Goal: Navigation & Orientation: Find specific page/section

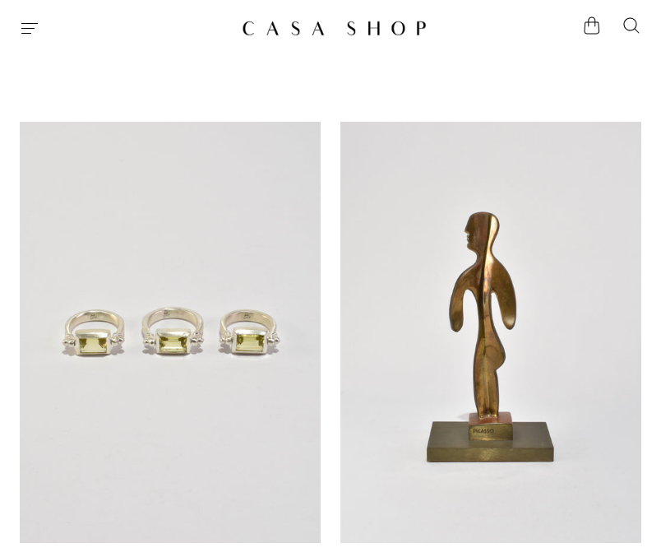
click at [22, 32] on icon "Menu" at bounding box center [30, 28] width 20 height 20
click at [354, 239] on link at bounding box center [491, 333] width 301 height 422
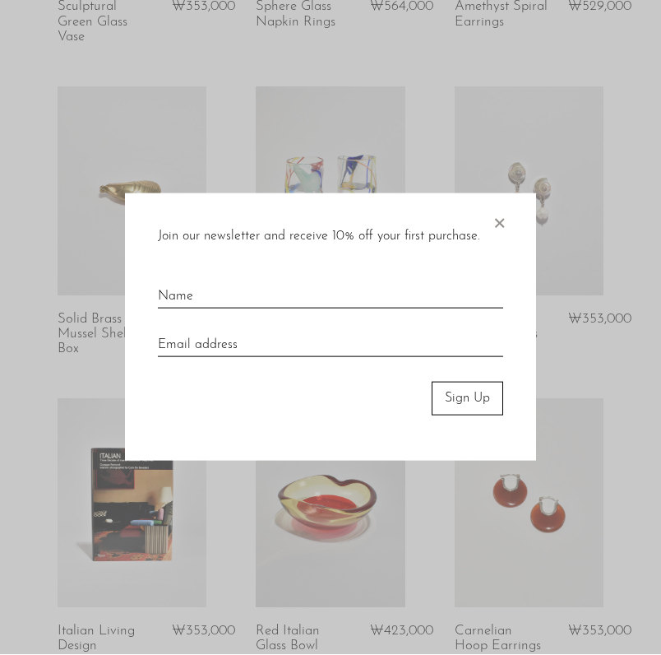
scroll to position [654, 0]
click at [496, 242] on span "×" at bounding box center [499, 220] width 16 height 53
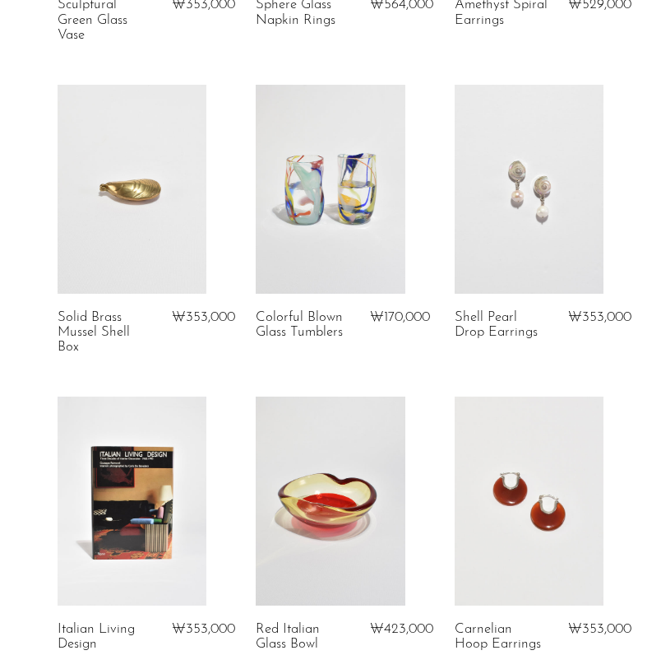
click at [501, 227] on link at bounding box center [529, 189] width 149 height 209
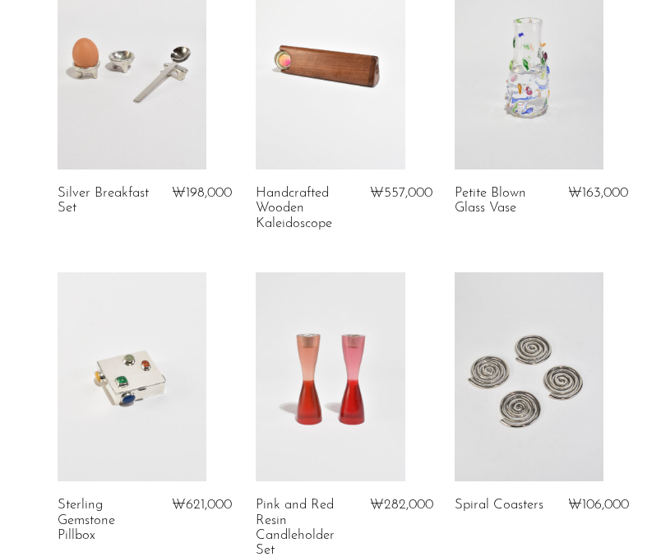
scroll to position [3211, 0]
click at [537, 107] on link at bounding box center [529, 65] width 149 height 209
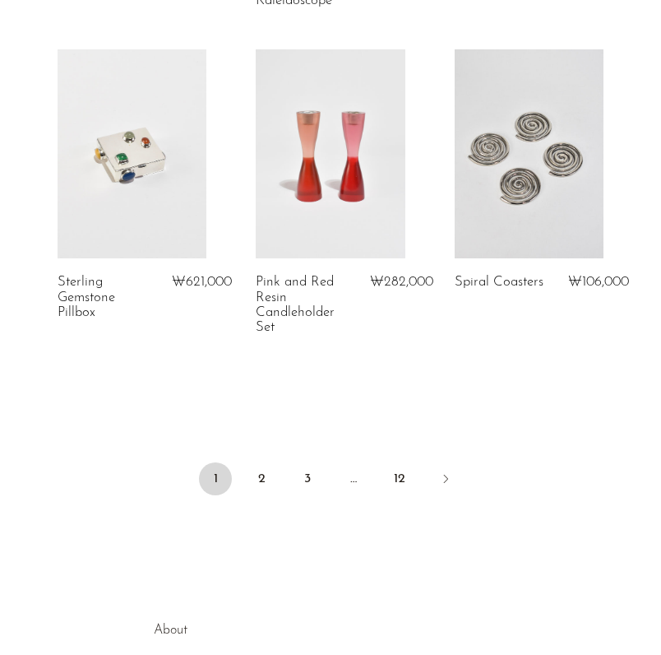
scroll to position [3434, 0]
click at [263, 475] on link "2" at bounding box center [261, 478] width 33 height 33
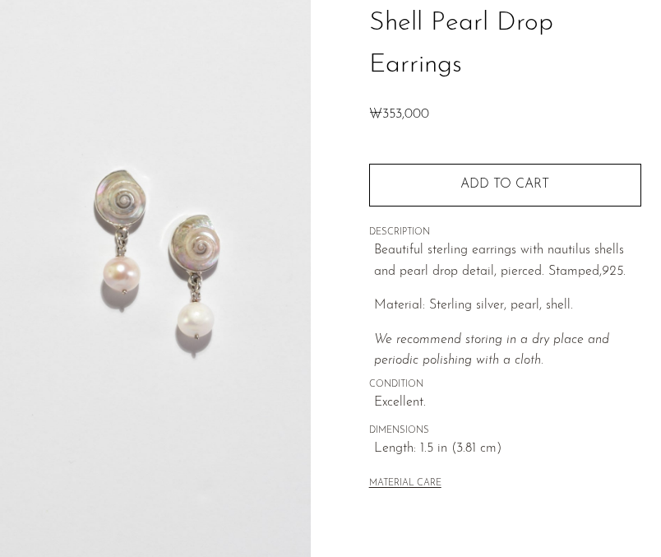
scroll to position [131, 0]
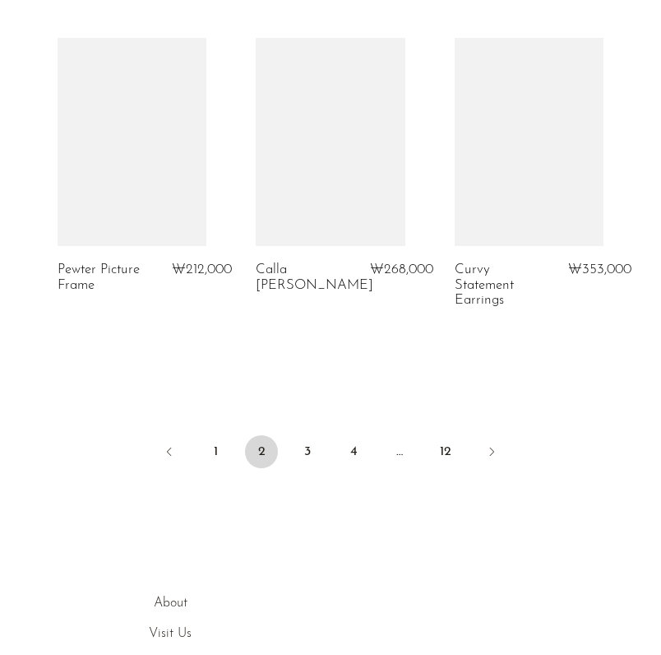
scroll to position [3492, 0]
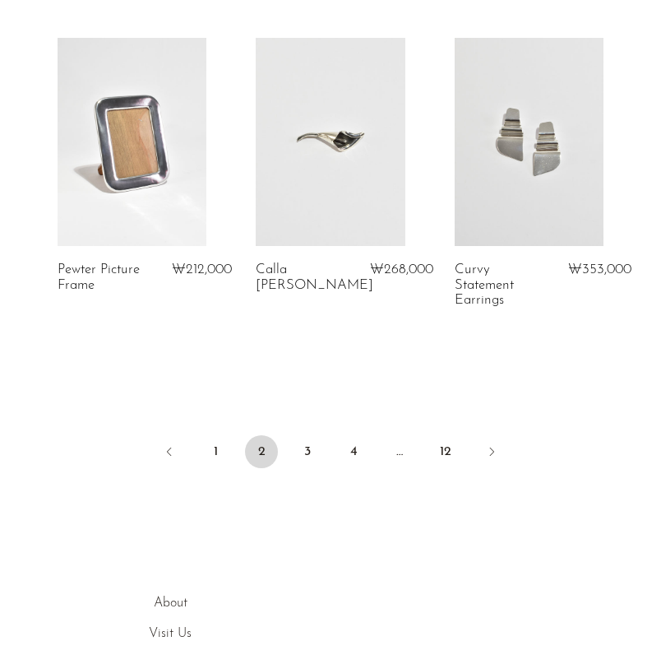
click at [311, 462] on link "3" at bounding box center [307, 451] width 33 height 33
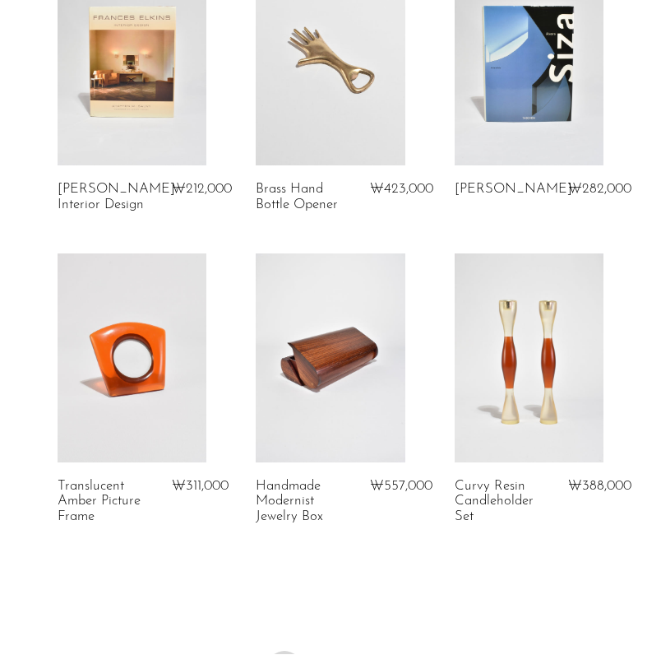
scroll to position [3446, 0]
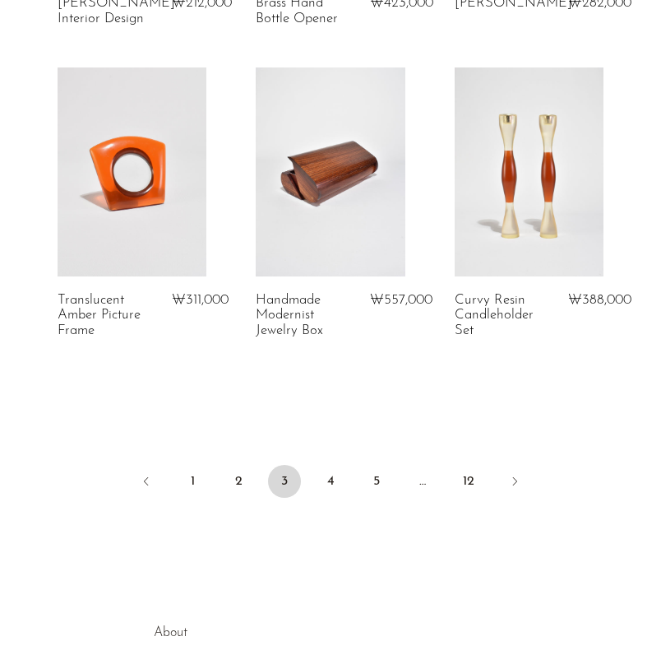
click at [337, 474] on link "4" at bounding box center [330, 481] width 33 height 33
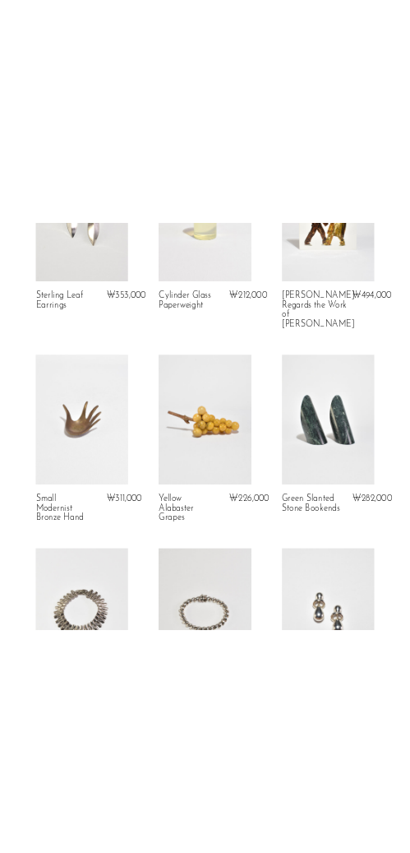
scroll to position [568, 0]
